Goal: Task Accomplishment & Management: Complete application form

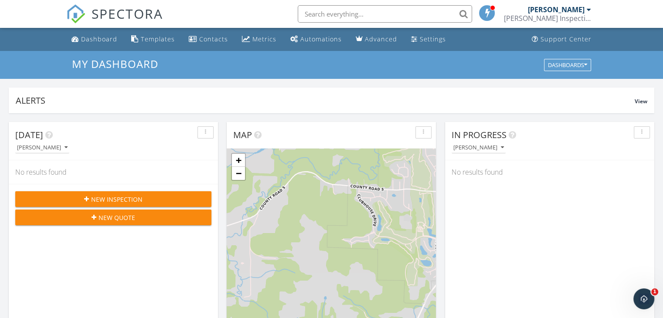
click at [120, 197] on span "New Inspection" at bounding box center [116, 199] width 51 height 9
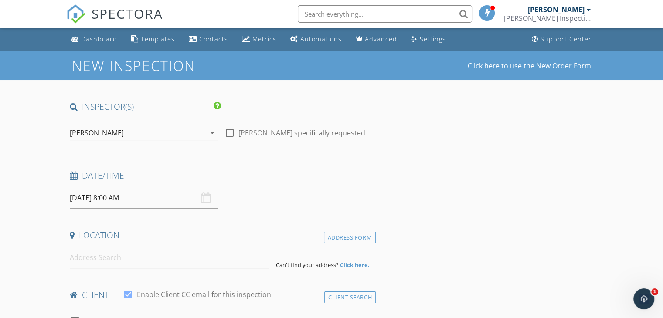
click at [208, 197] on div "09/29/2025 8:00 AM" at bounding box center [144, 197] width 148 height 21
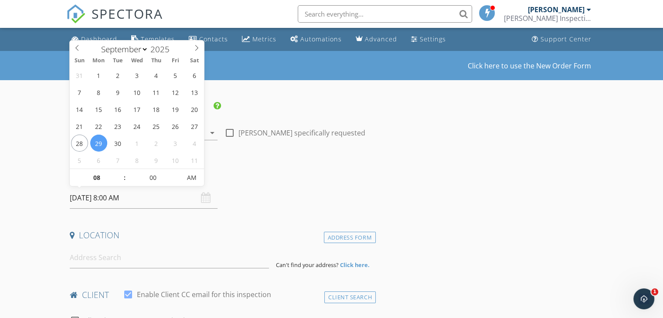
click at [159, 194] on input "09/29/2025 8:00 AM" at bounding box center [144, 197] width 148 height 21
type input "09/28/2025 8:00 AM"
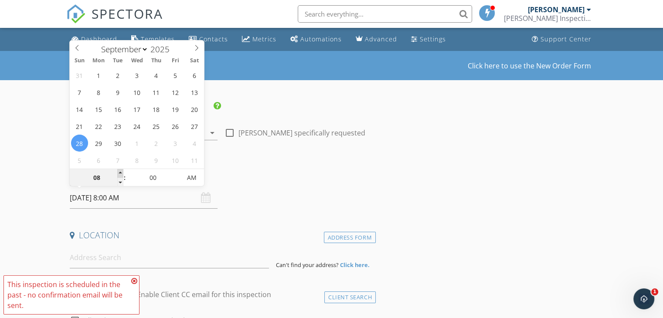
type input "09"
type input "09/28/2025 9:00 AM"
click at [119, 172] on span at bounding box center [120, 173] width 6 height 9
click at [164, 177] on input "00" at bounding box center [153, 178] width 54 height 17
type input "05"
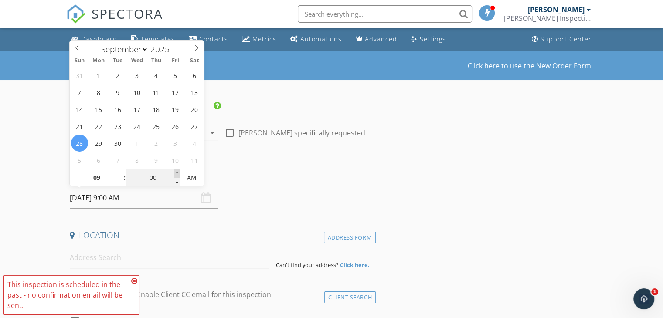
type input "09/28/2025 9:05 AM"
click at [175, 170] on span at bounding box center [177, 173] width 6 height 9
type input "10"
type input "09/28/2025 9:10 AM"
click at [175, 170] on span at bounding box center [177, 173] width 6 height 9
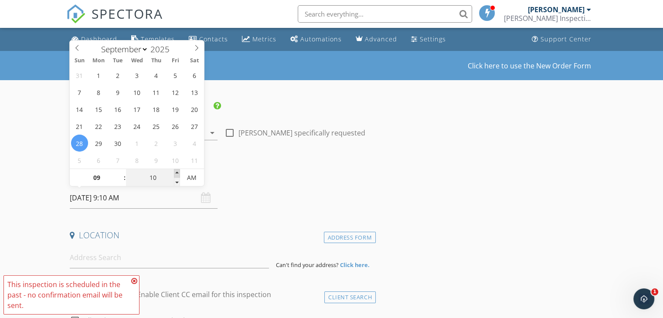
type input "15"
type input "09/28/2025 9:15 AM"
click at [175, 170] on span at bounding box center [177, 173] width 6 height 9
type input "20"
type input "09/28/2025 9:20 AM"
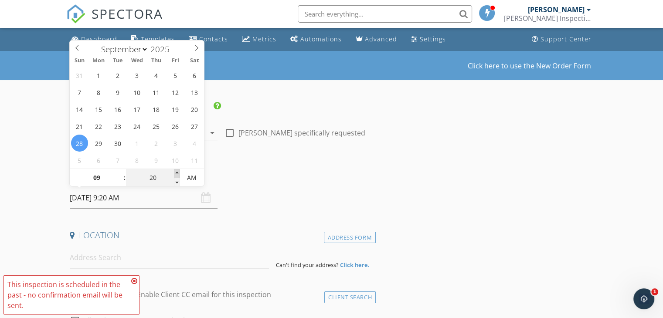
click at [175, 170] on span at bounding box center [177, 173] width 6 height 9
type input "25"
type input "09/28/2025 9:25 AM"
click at [175, 170] on span at bounding box center [177, 173] width 6 height 9
type input "30"
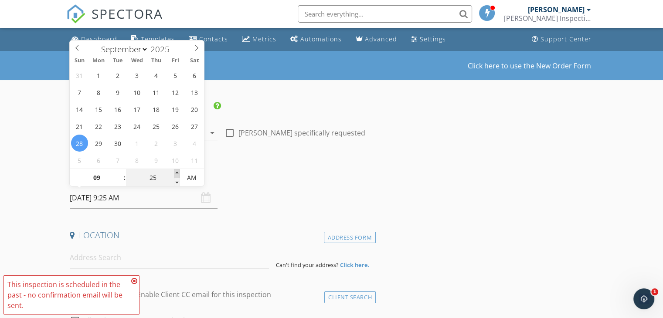
type input "09/28/2025 9:30 AM"
click at [175, 170] on span at bounding box center [177, 173] width 6 height 9
type input "35"
type input "09/28/2025 9:35 AM"
click at [175, 170] on span at bounding box center [177, 173] width 6 height 9
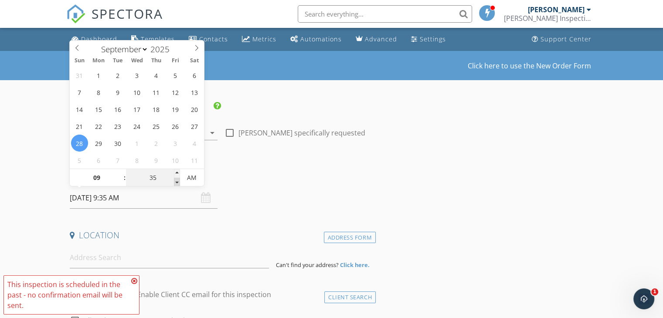
type input "30"
type input "09/28/2025 9:30 AM"
click at [178, 183] on span at bounding box center [177, 182] width 6 height 9
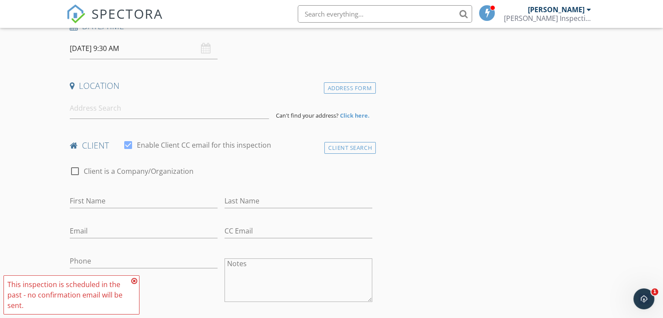
scroll to position [101, 0]
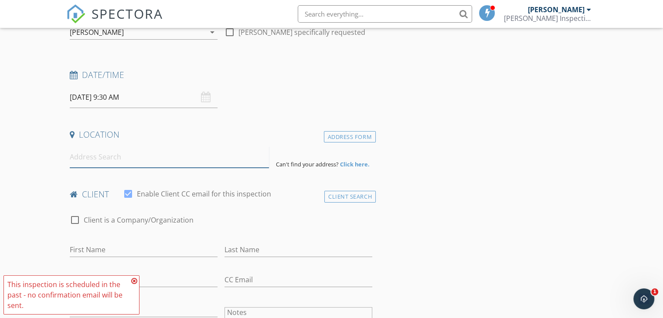
click at [90, 161] on input at bounding box center [169, 157] width 199 height 21
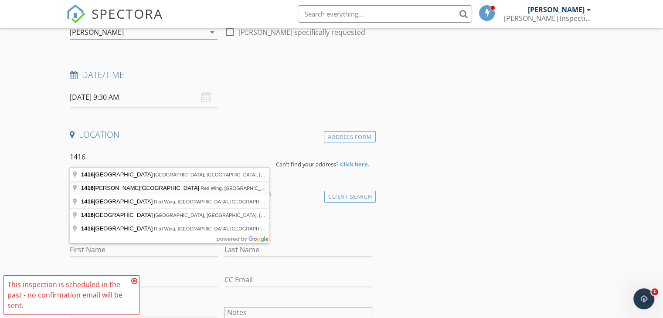
type input "1416 Phelps Street, Red Wing, MN, USA"
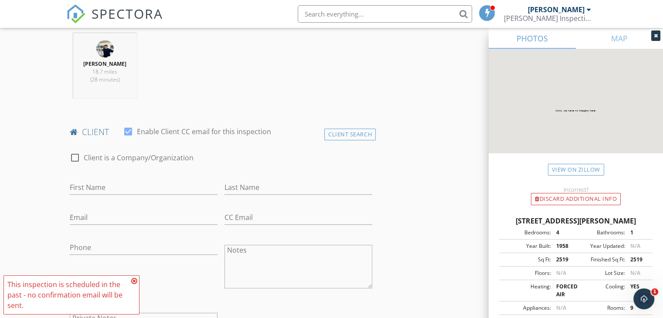
scroll to position [431, 0]
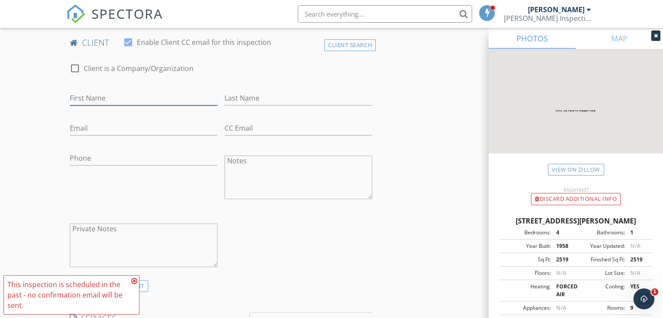
click at [96, 93] on input "First Name" at bounding box center [144, 98] width 148 height 14
type input "jane"
click at [240, 95] on input "Last Name" at bounding box center [299, 98] width 148 height 14
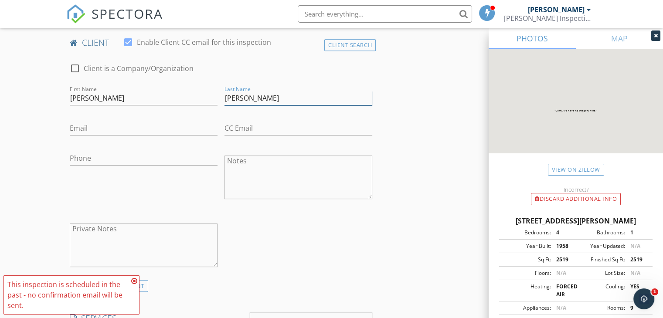
type input "Schmidt"
click at [150, 129] on input "Email" at bounding box center [144, 128] width 148 height 14
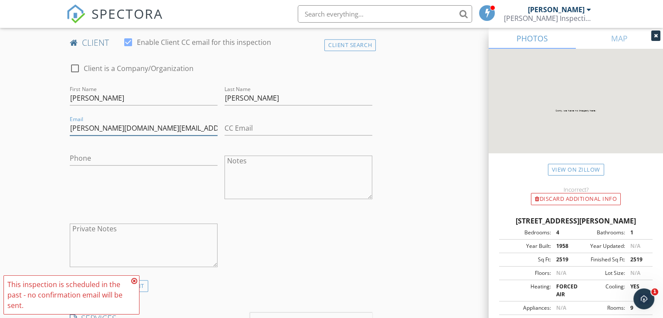
type input "jane.schmidt@charter.net"
click at [128, 153] on input "Phone" at bounding box center [144, 158] width 148 height 14
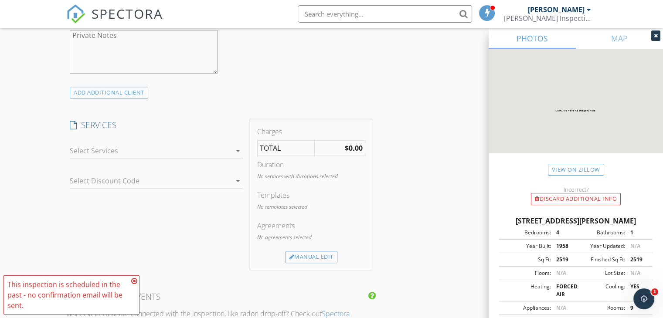
scroll to position [625, 0]
type input "651-301-1611"
click at [109, 152] on div at bounding box center [150, 150] width 161 height 14
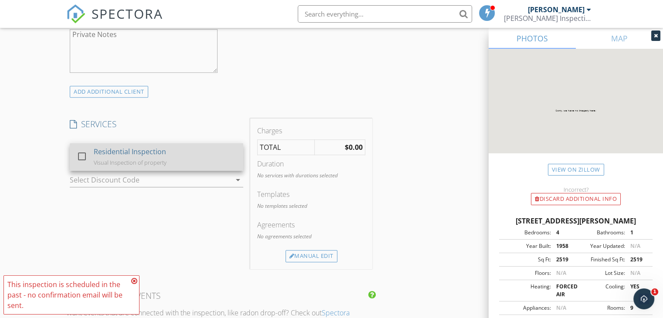
click at [113, 155] on div "Residential Inspection" at bounding box center [130, 152] width 72 height 10
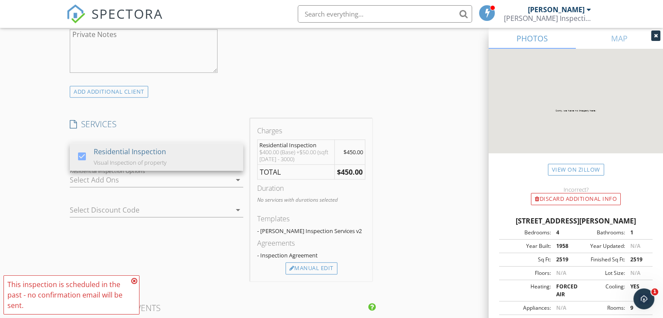
scroll to position [678, 0]
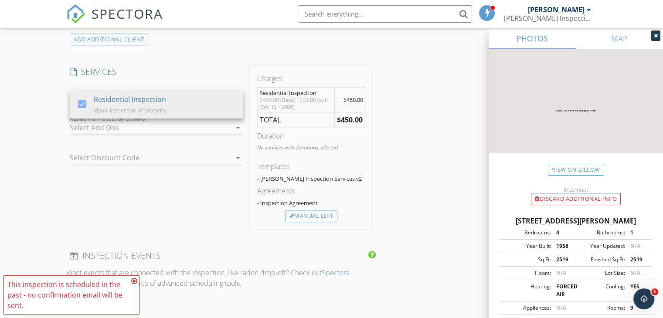
click at [344, 131] on div "Duration" at bounding box center [311, 136] width 108 height 10
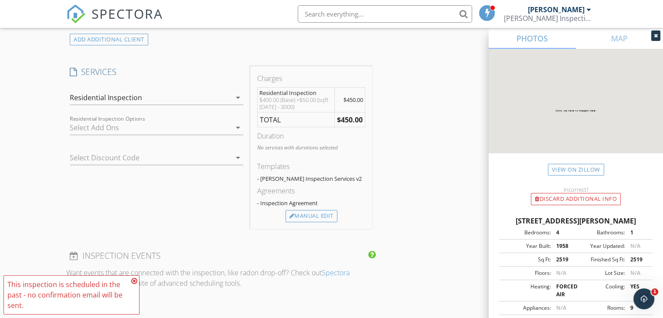
click at [318, 221] on div "Charges Residential Inspection $400.00 (Base) +$50.00 (sqft 2000 - 3000) $450.0…" at bounding box center [311, 147] width 122 height 163
click at [318, 214] on div "Manual Edit" at bounding box center [312, 216] width 52 height 12
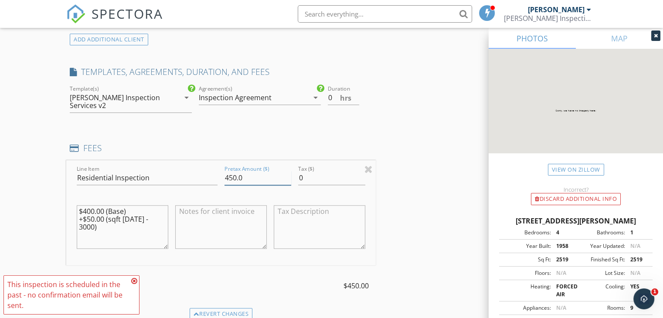
click at [235, 171] on input "450.0" at bounding box center [258, 178] width 67 height 14
type input "400.0"
click at [32, 191] on div "New Inspection Click here to use the New Order Form INSPECTOR(S) check_box Aust…" at bounding box center [331, 175] width 663 height 1604
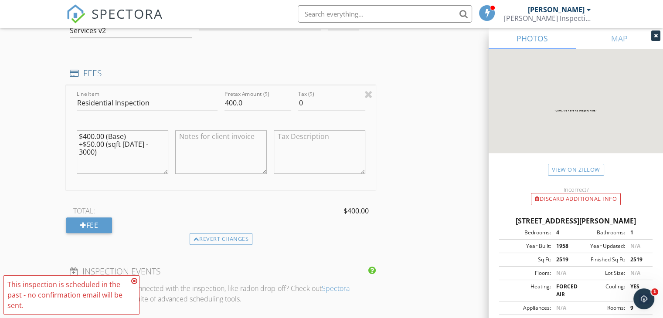
scroll to position [755, 0]
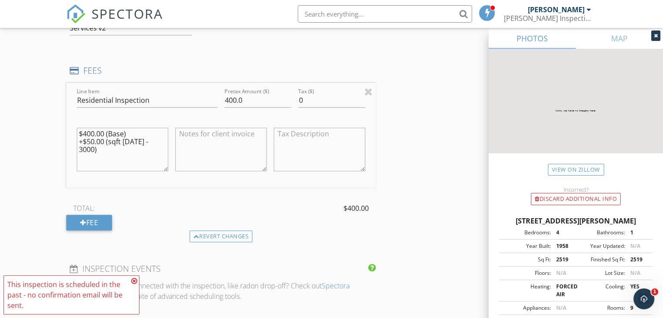
click at [165, 136] on textarea "$400.00 (Base) +$50.00 (sqft 2000 - 3000)" at bounding box center [123, 150] width 92 height 44
click at [162, 130] on textarea "$400.00 (Base) +$50.00 (sqft 2000 - 3000)" at bounding box center [123, 150] width 92 height 44
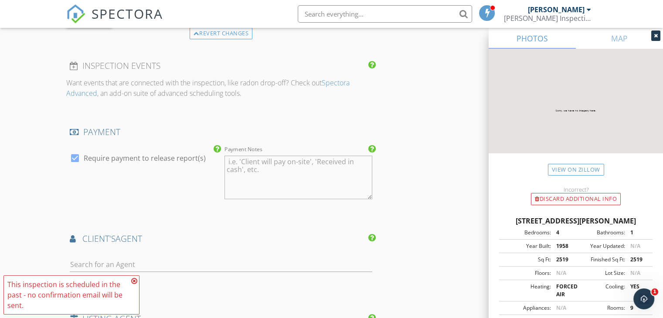
scroll to position [1001, 0]
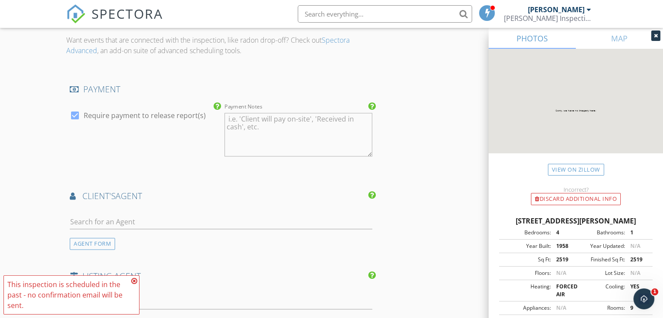
type textarea "$400.00"
click at [73, 108] on div at bounding box center [75, 115] width 15 height 15
checkbox input "false"
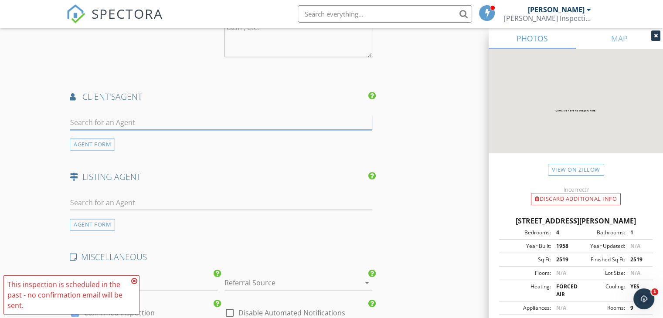
click at [92, 116] on input "text" at bounding box center [221, 123] width 303 height 14
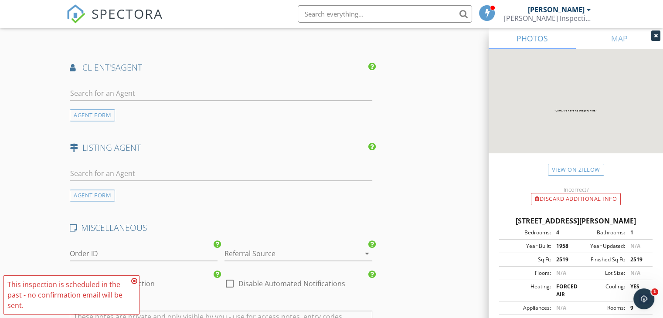
scroll to position [1121, 0]
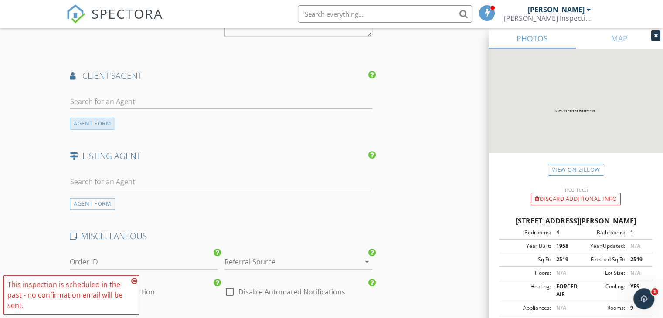
click at [99, 118] on div "AGENT FORM" at bounding box center [92, 124] width 45 height 12
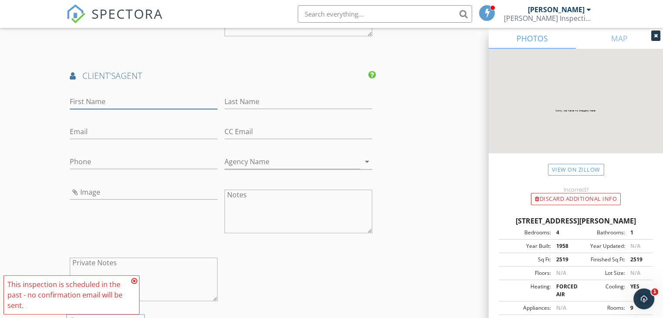
click at [131, 95] on input "First Name" at bounding box center [144, 102] width 148 height 14
type input "Chris"
click at [256, 95] on input "Last Name" at bounding box center [299, 102] width 148 height 14
type input "Byrne"
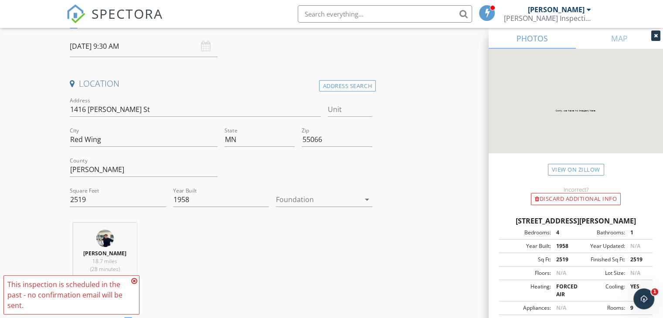
scroll to position [0, 0]
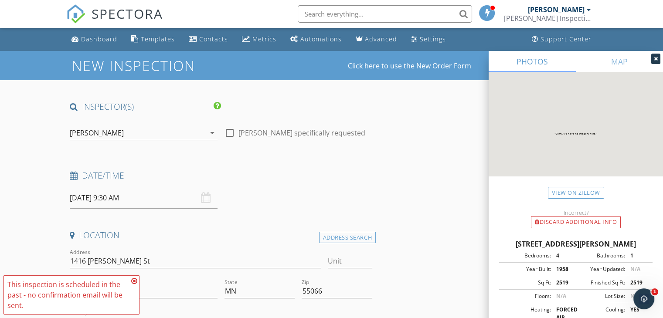
click at [134, 281] on icon at bounding box center [134, 281] width 6 height 7
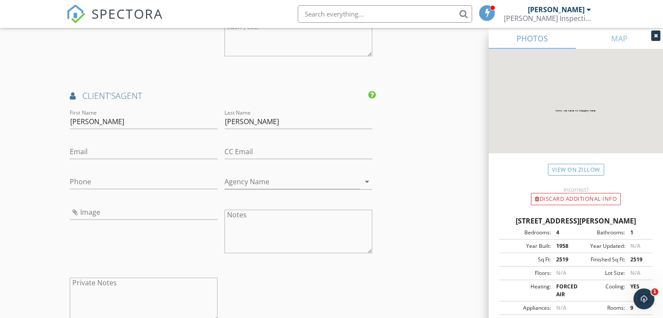
scroll to position [1102, 0]
click at [145, 176] on input "Phone" at bounding box center [144, 181] width 148 height 14
type input "651-301-5083"
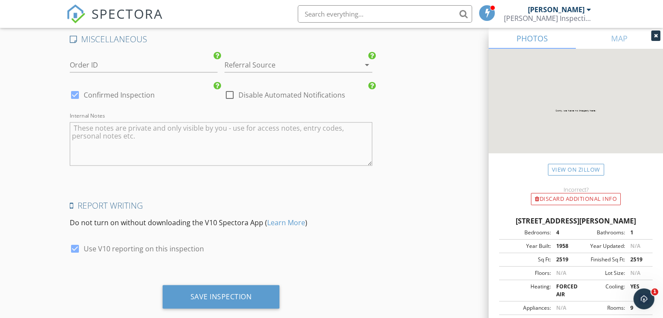
scroll to position [1523, 0]
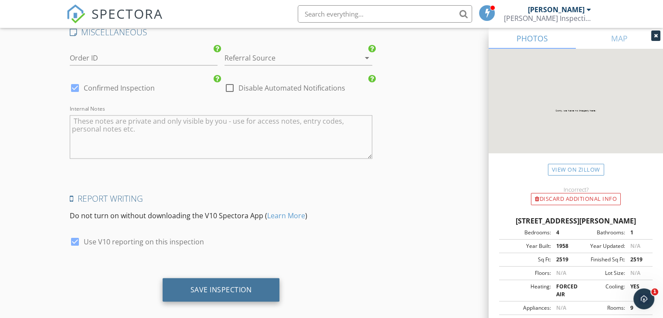
click at [201, 283] on div "Save Inspection" at bounding box center [221, 290] width 117 height 24
click at [225, 285] on div "Saving" at bounding box center [221, 289] width 34 height 9
click at [216, 285] on div "Saving" at bounding box center [221, 289] width 34 height 9
click at [225, 283] on div "Saving" at bounding box center [221, 290] width 89 height 24
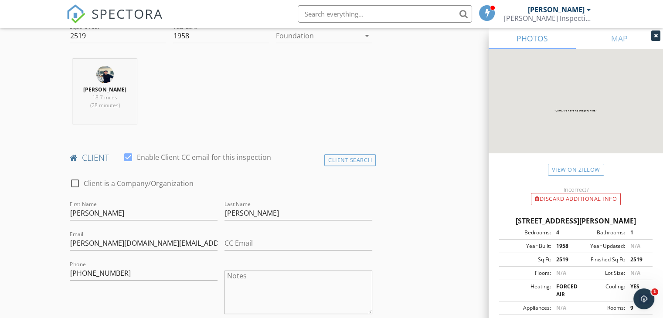
scroll to position [0, 0]
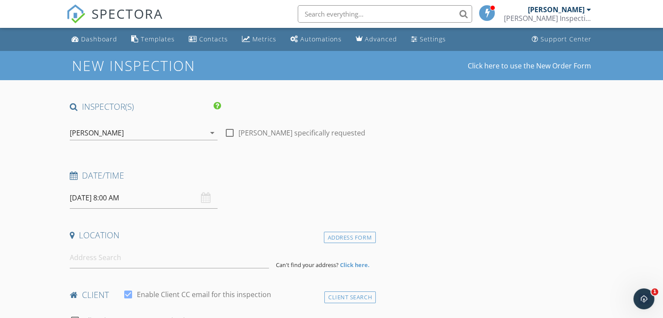
scroll to position [142, 0]
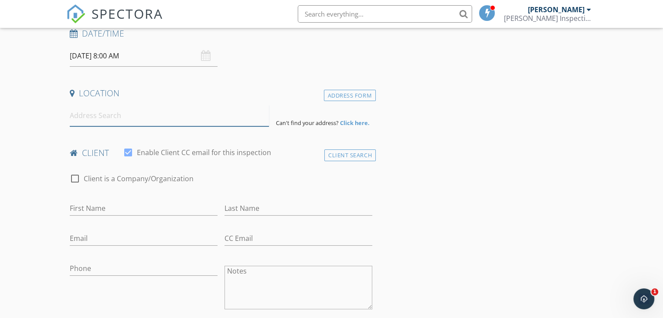
click at [153, 119] on input at bounding box center [169, 115] width 199 height 21
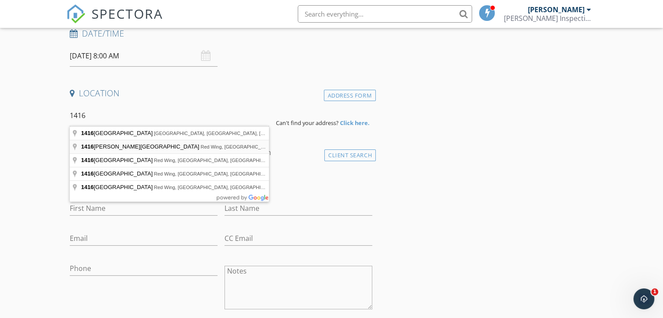
type input "[STREET_ADDRESS][PERSON_NAME]"
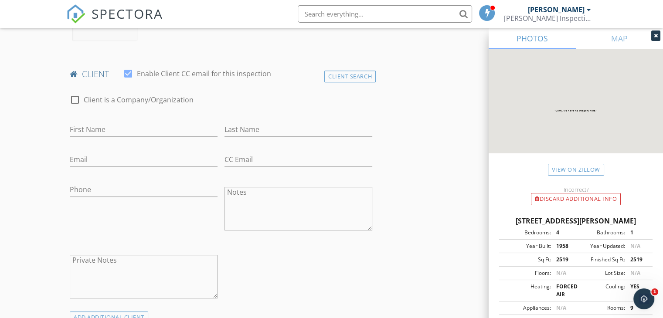
scroll to position [400, 0]
click at [96, 123] on input "First Name" at bounding box center [144, 129] width 148 height 14
type input "[PERSON_NAME]"
click at [256, 129] on input "Last Name" at bounding box center [299, 129] width 148 height 14
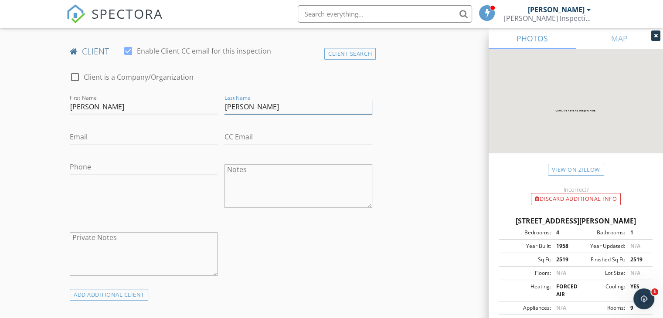
scroll to position [423, 0]
type input "[PERSON_NAME]"
click at [117, 140] on input "Email" at bounding box center [144, 136] width 148 height 14
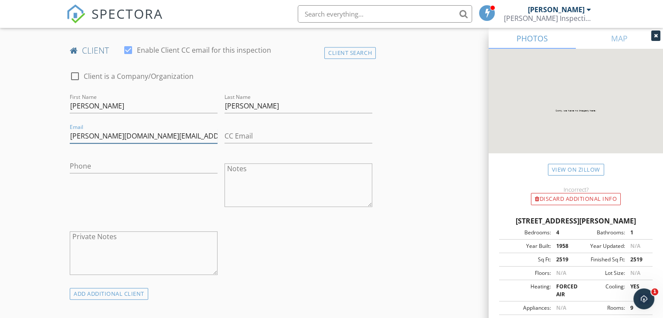
type input "[PERSON_NAME][DOMAIN_NAME][EMAIL_ADDRESS][PERSON_NAME][DOMAIN_NAME]"
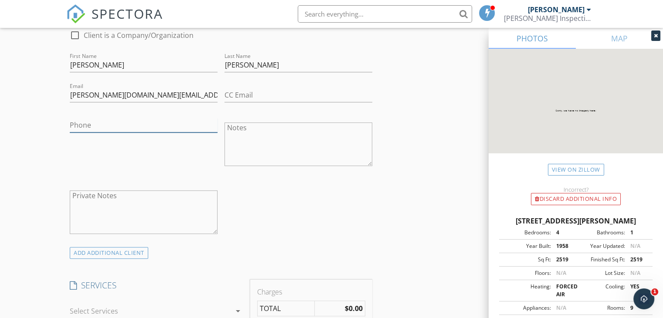
click at [104, 126] on input "Phone" at bounding box center [144, 125] width 148 height 14
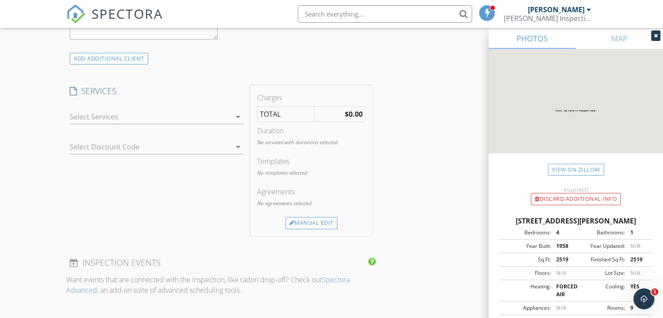
scroll to position [659, 0]
type input "[PHONE_NUMBER]"
click at [100, 114] on div at bounding box center [150, 116] width 161 height 14
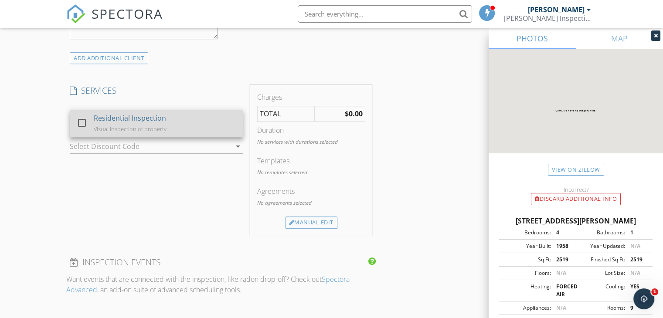
click at [120, 127] on div "Visual Inspection of property" at bounding box center [130, 129] width 73 height 7
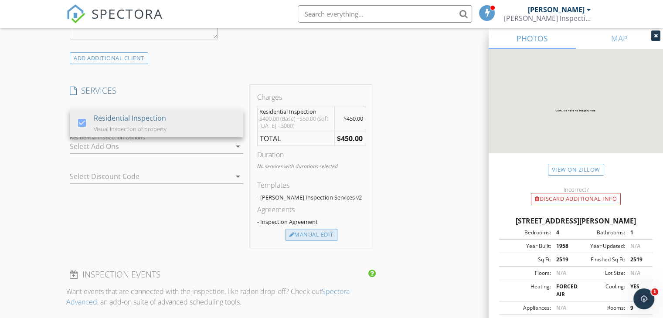
click at [306, 234] on div "Manual Edit" at bounding box center [312, 235] width 52 height 12
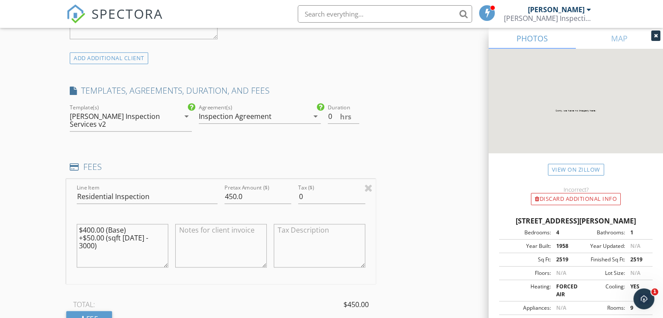
click at [166, 230] on textarea "$400.00 (Base) +$50.00 (sqft [DATE] - 3000)" at bounding box center [123, 246] width 92 height 44
type textarea "$400.00"
click at [258, 190] on input "450.0" at bounding box center [258, 197] width 67 height 14
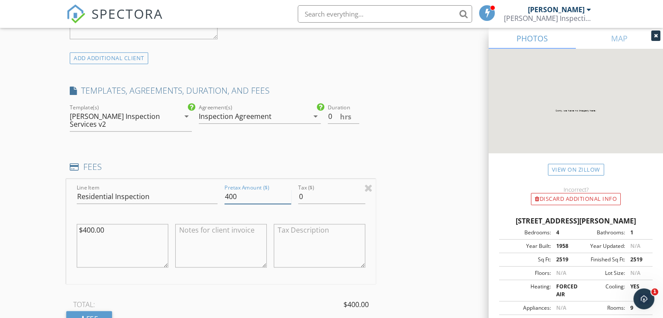
type input "400"
click at [22, 216] on div "New Inspection Click here to use the New Order Form INSPECTOR(S) check_box [GEO…" at bounding box center [331, 194] width 663 height 1604
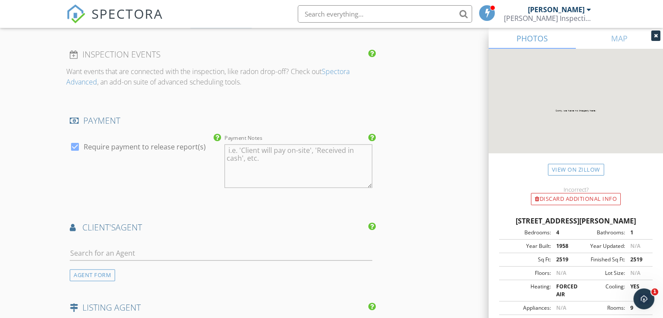
scroll to position [970, 0]
click at [77, 157] on div at bounding box center [138, 159] width 136 height 5
click at [77, 143] on div at bounding box center [75, 147] width 15 height 15
checkbox input "false"
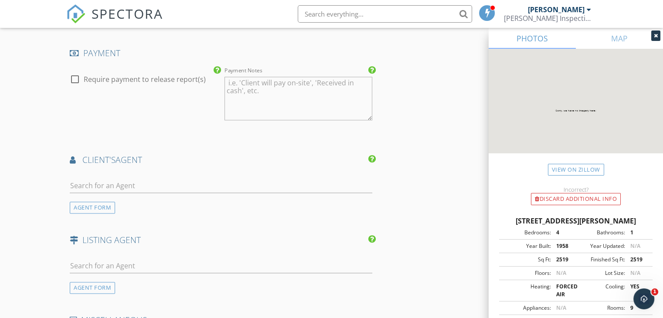
scroll to position [1042, 0]
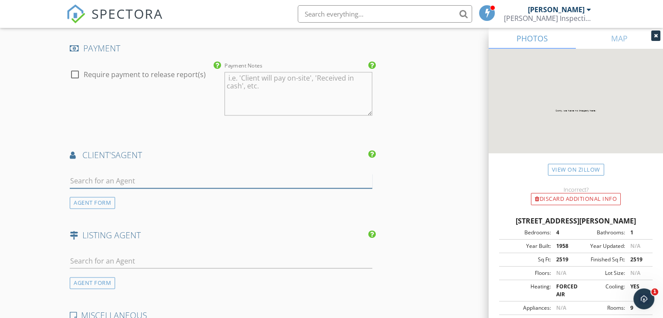
click at [103, 174] on input "text" at bounding box center [221, 181] width 303 height 14
click at [101, 197] on div "AGENT FORM" at bounding box center [92, 203] width 45 height 12
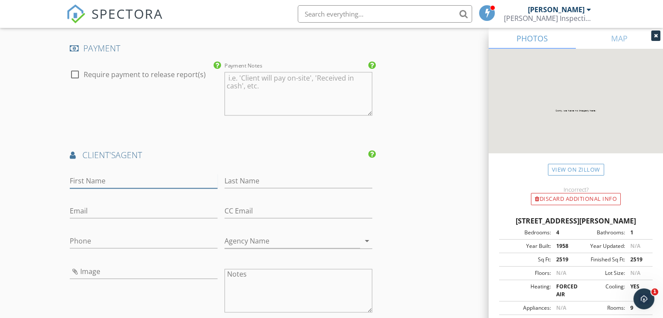
click at [105, 174] on input "First Name" at bounding box center [144, 181] width 148 height 14
type input "[PERSON_NAME]"
click at [257, 175] on input "Last Name" at bounding box center [299, 181] width 148 height 14
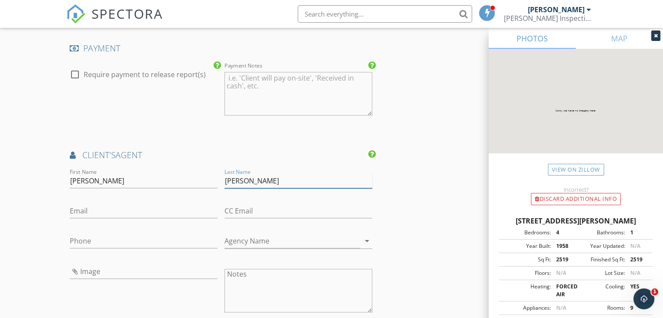
type input "[PERSON_NAME]"
click at [119, 205] on input "Email" at bounding box center [144, 211] width 148 height 14
click at [91, 236] on input "Phone" at bounding box center [144, 243] width 148 height 14
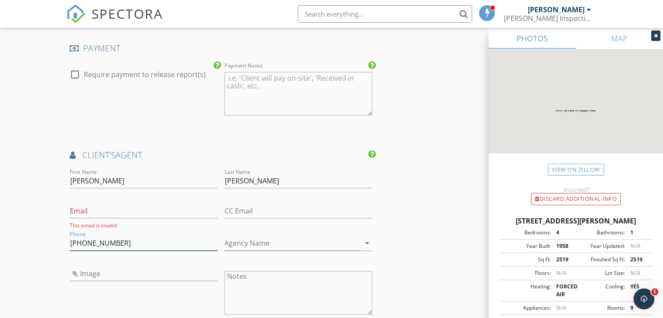
type input "[PHONE_NUMBER]"
click at [252, 204] on input "CC Email" at bounding box center [299, 211] width 148 height 14
click at [246, 236] on input "Agency Name" at bounding box center [293, 243] width 136 height 14
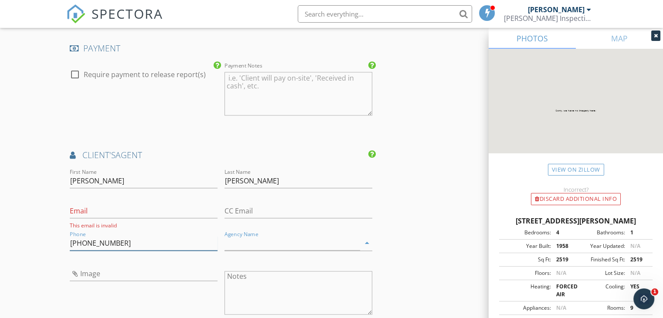
click at [147, 236] on input "[PHONE_NUMBER]" at bounding box center [144, 243] width 148 height 14
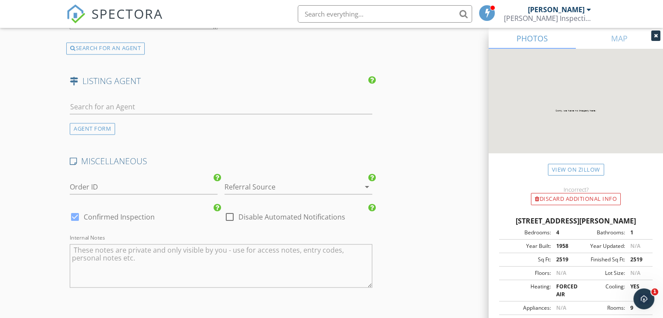
scroll to position [1524, 0]
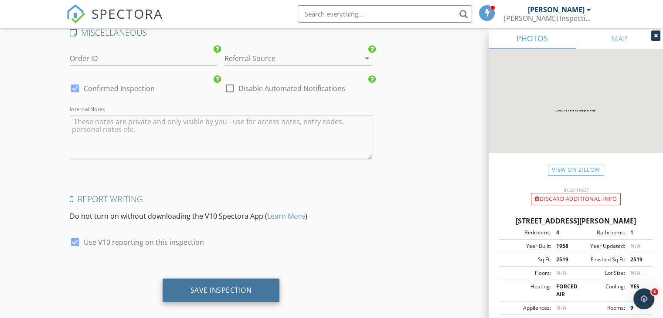
click at [233, 286] on div "Save Inspection" at bounding box center [221, 290] width 61 height 9
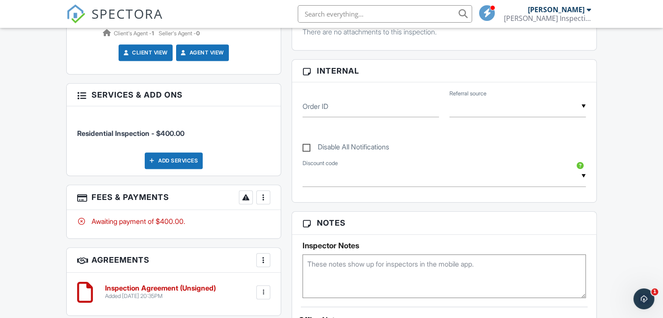
scroll to position [393, 0]
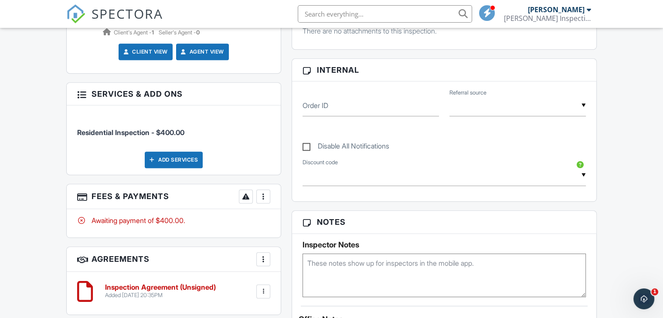
click at [246, 192] on div at bounding box center [246, 196] width 9 height 9
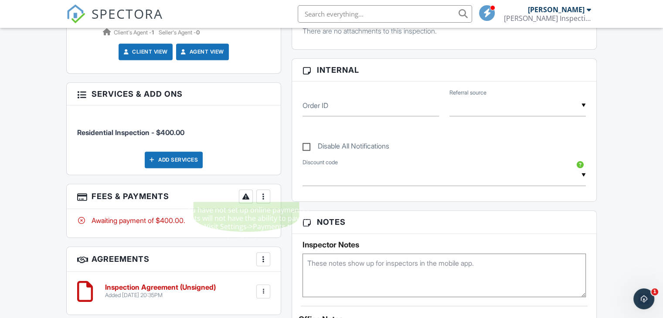
click at [265, 192] on div at bounding box center [263, 196] width 9 height 9
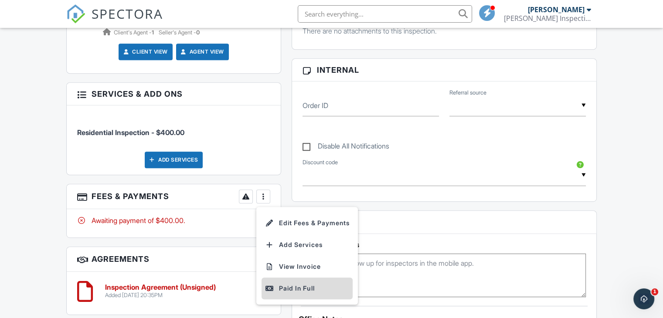
click at [296, 283] on div "Paid In Full" at bounding box center [307, 288] width 84 height 10
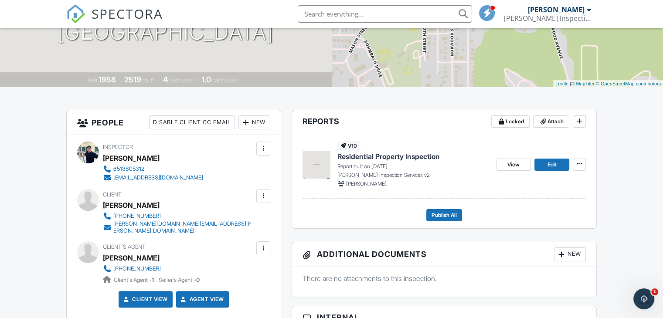
scroll to position [147, 0]
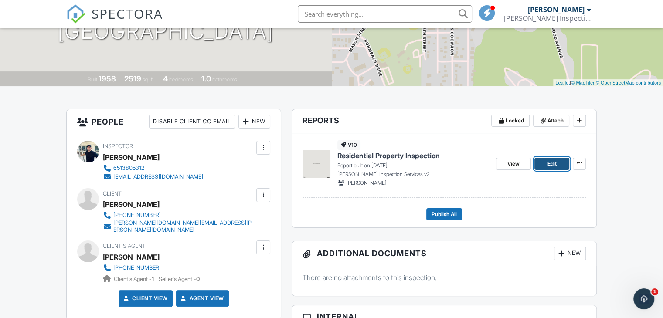
click at [551, 163] on span "Edit" at bounding box center [551, 164] width 9 height 9
